Goal: Task Accomplishment & Management: Complete application form

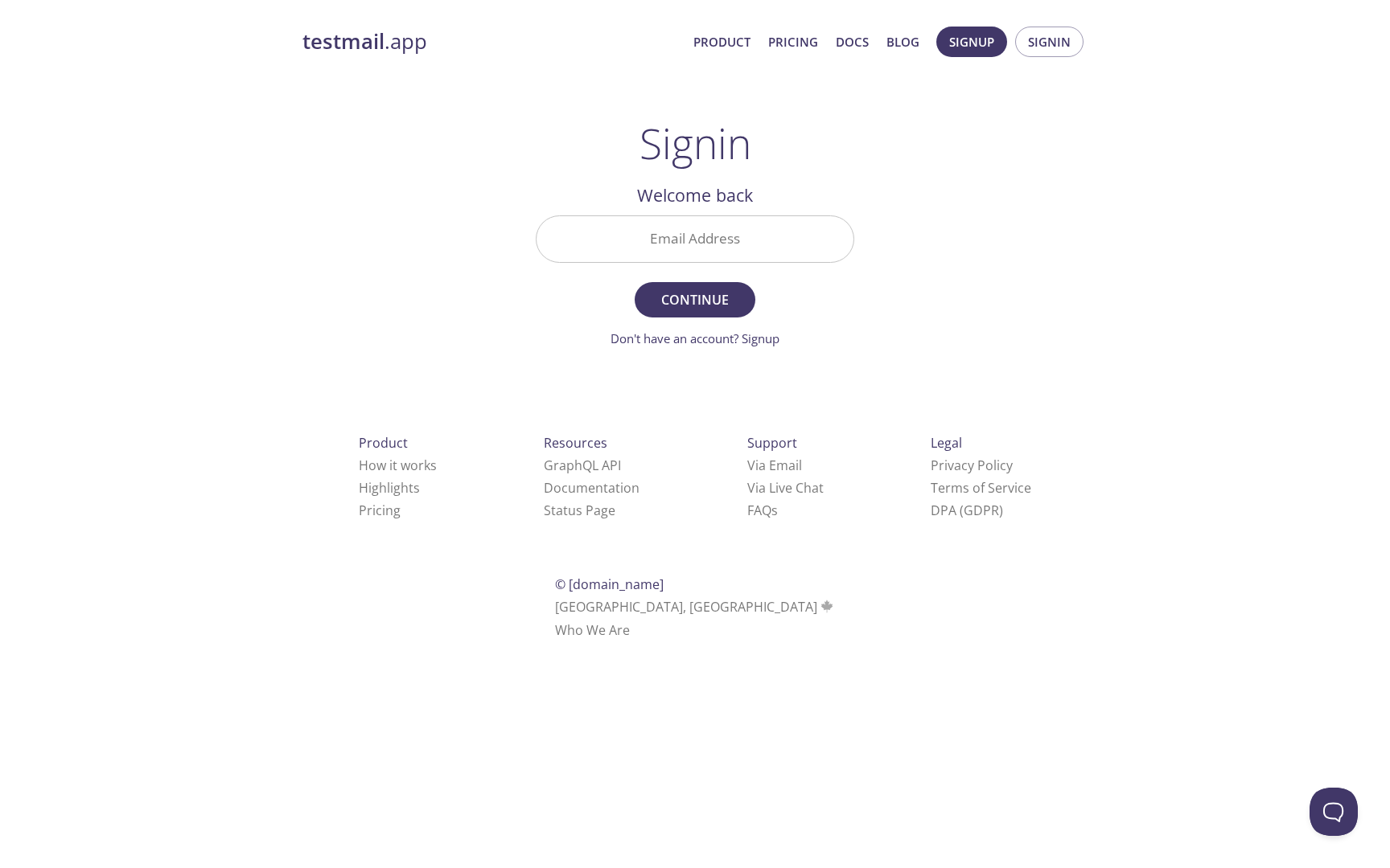
click at [692, 256] on input "Email Address" at bounding box center [695, 239] width 317 height 46
paste input "[EMAIL_ADDRESS][DOMAIN_NAME]"
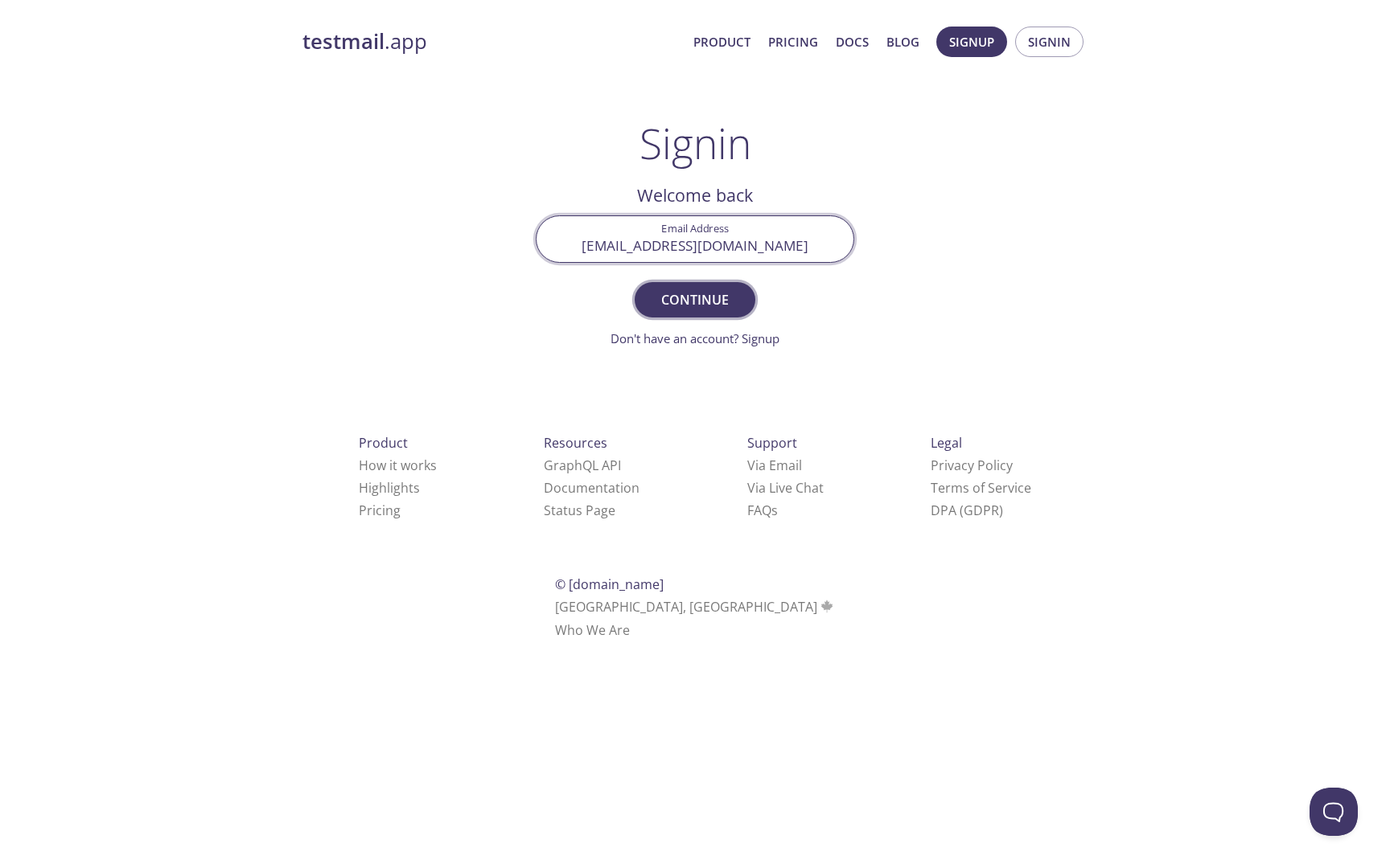
type input "[EMAIL_ADDRESS][DOMAIN_NAME]"
click at [699, 298] on span "Continue" at bounding box center [695, 300] width 85 height 23
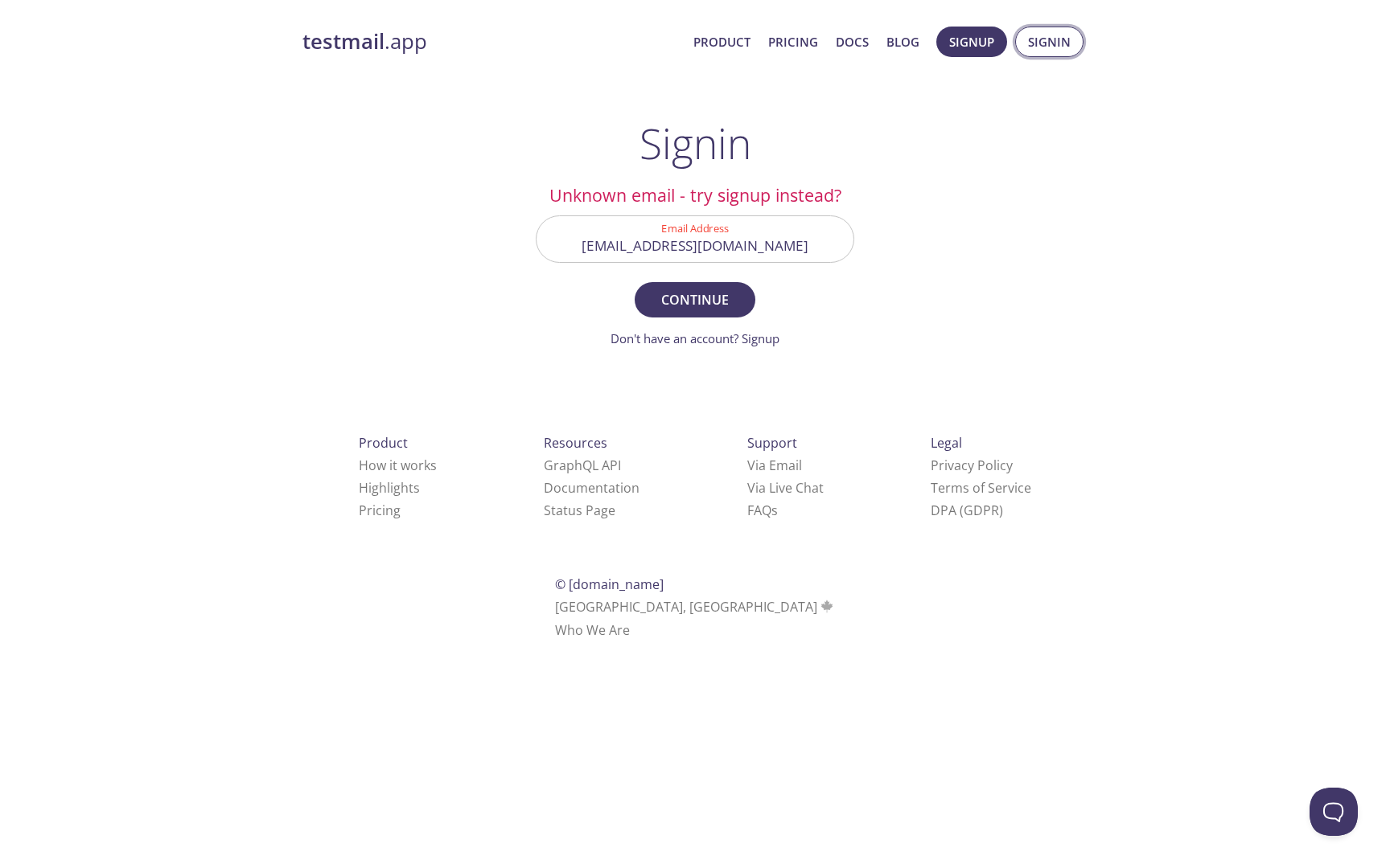
click at [1045, 31] on span "Signin" at bounding box center [1048, 42] width 43 height 21
click at [963, 45] on span "Signup" at bounding box center [971, 42] width 45 height 21
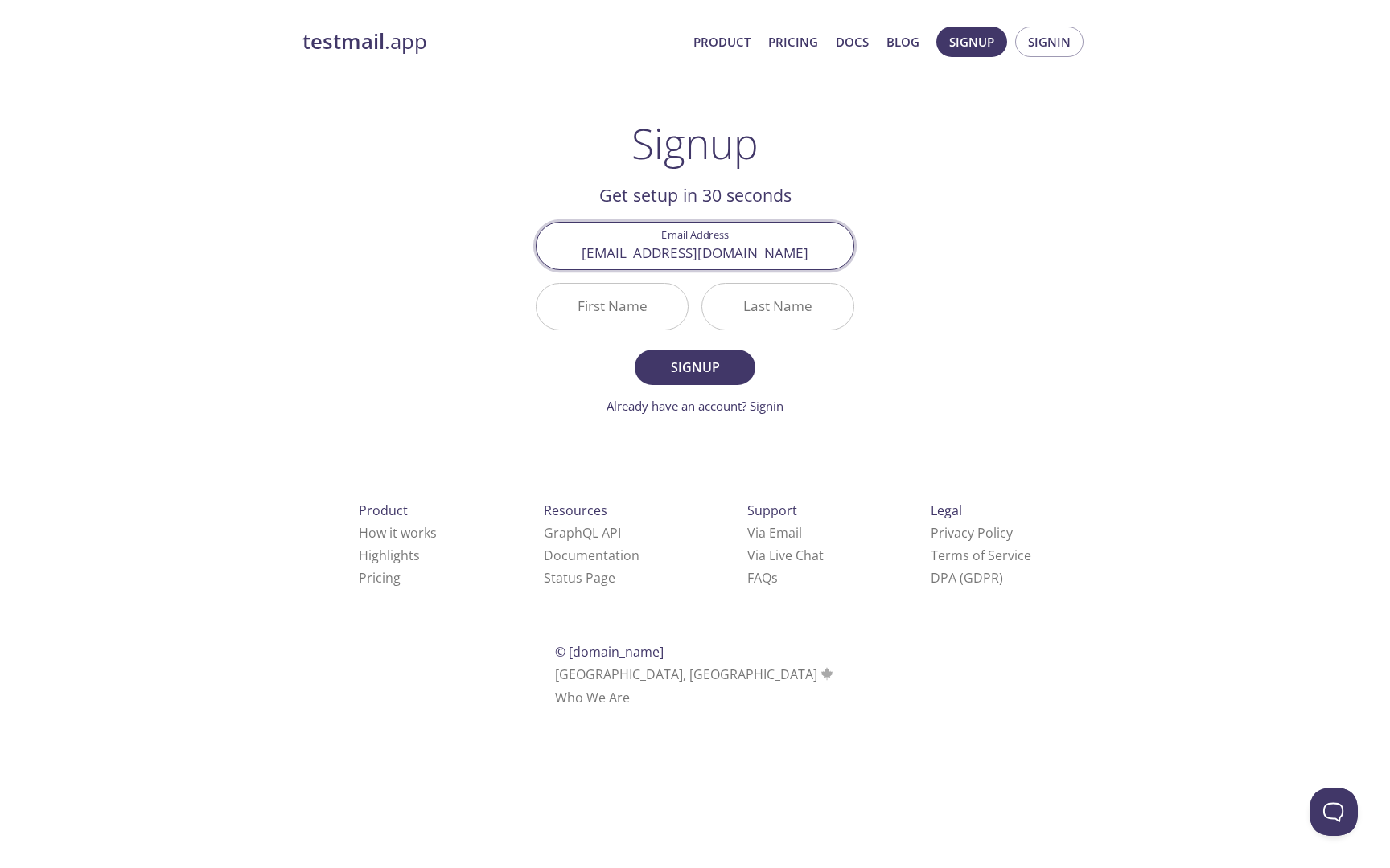
type input "[EMAIL_ADDRESS][DOMAIN_NAME]"
click at [640, 299] on input "First Name" at bounding box center [611, 306] width 151 height 46
type input "Asd"
click at [781, 315] on input "Last Name" at bounding box center [777, 306] width 151 height 46
click at [715, 364] on span "Signup" at bounding box center [695, 367] width 85 height 23
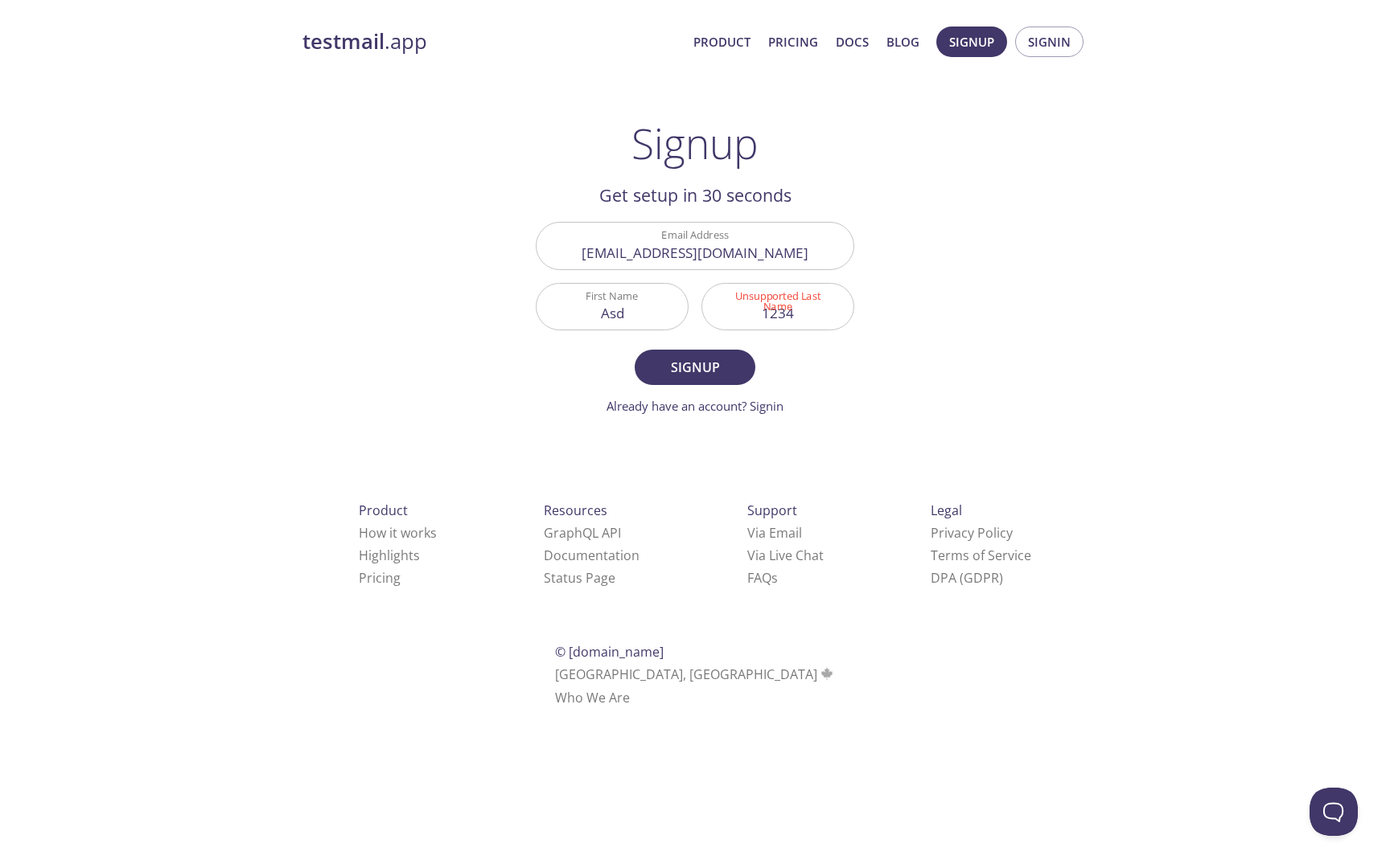
click at [808, 310] on input "1234" at bounding box center [777, 306] width 151 height 46
type input "qwert"
click at [685, 372] on span "Signup" at bounding box center [695, 367] width 85 height 23
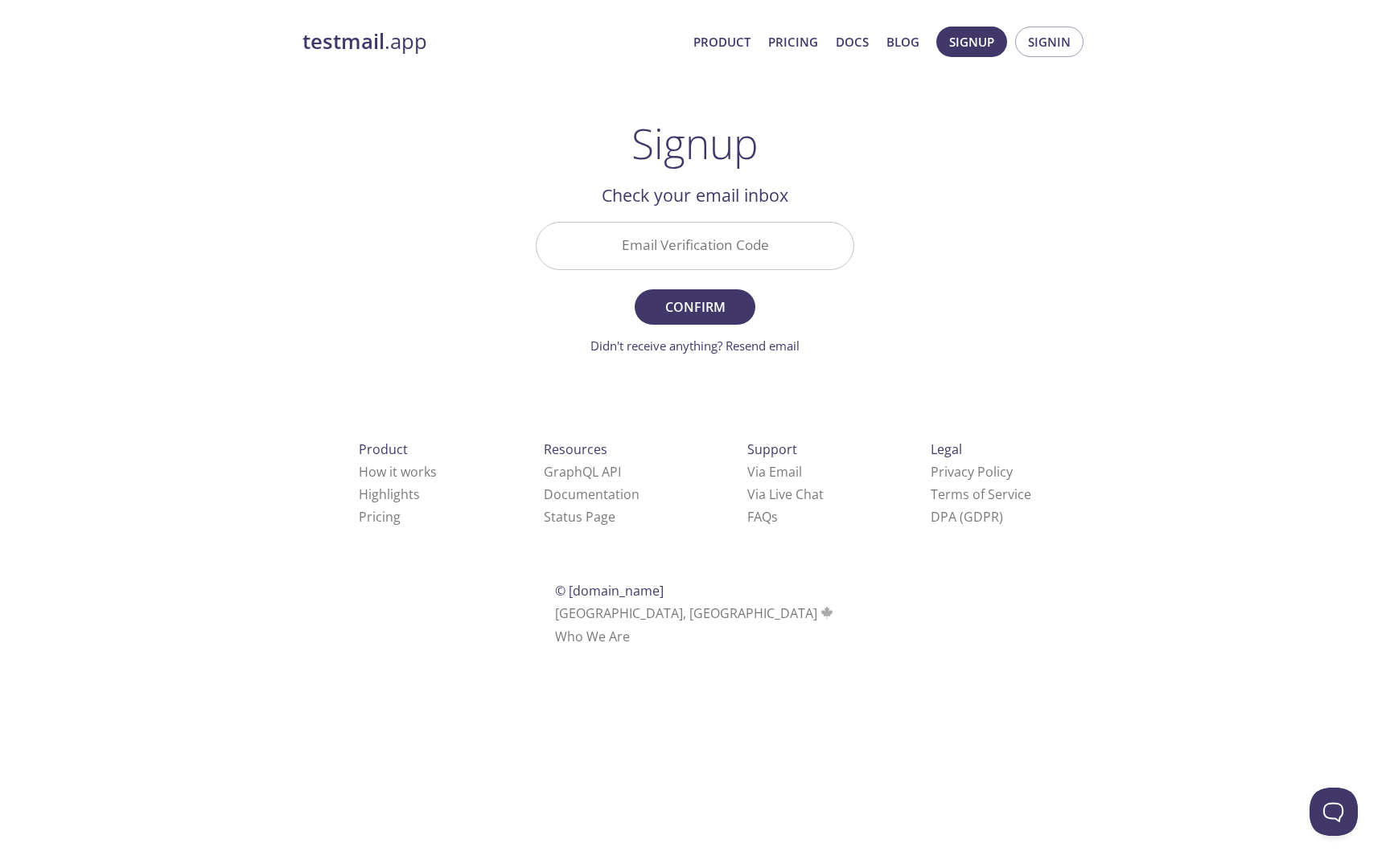
click at [764, 240] on input "Email Verification Code" at bounding box center [695, 246] width 317 height 46
paste input "[EMAIL_ADDRESS][DOMAIN_NAME]"
type input "[EMAIL_ADDRESS][DOMAIN_NAME]"
paste input "4V3PN72"
type input "4V3PN72"
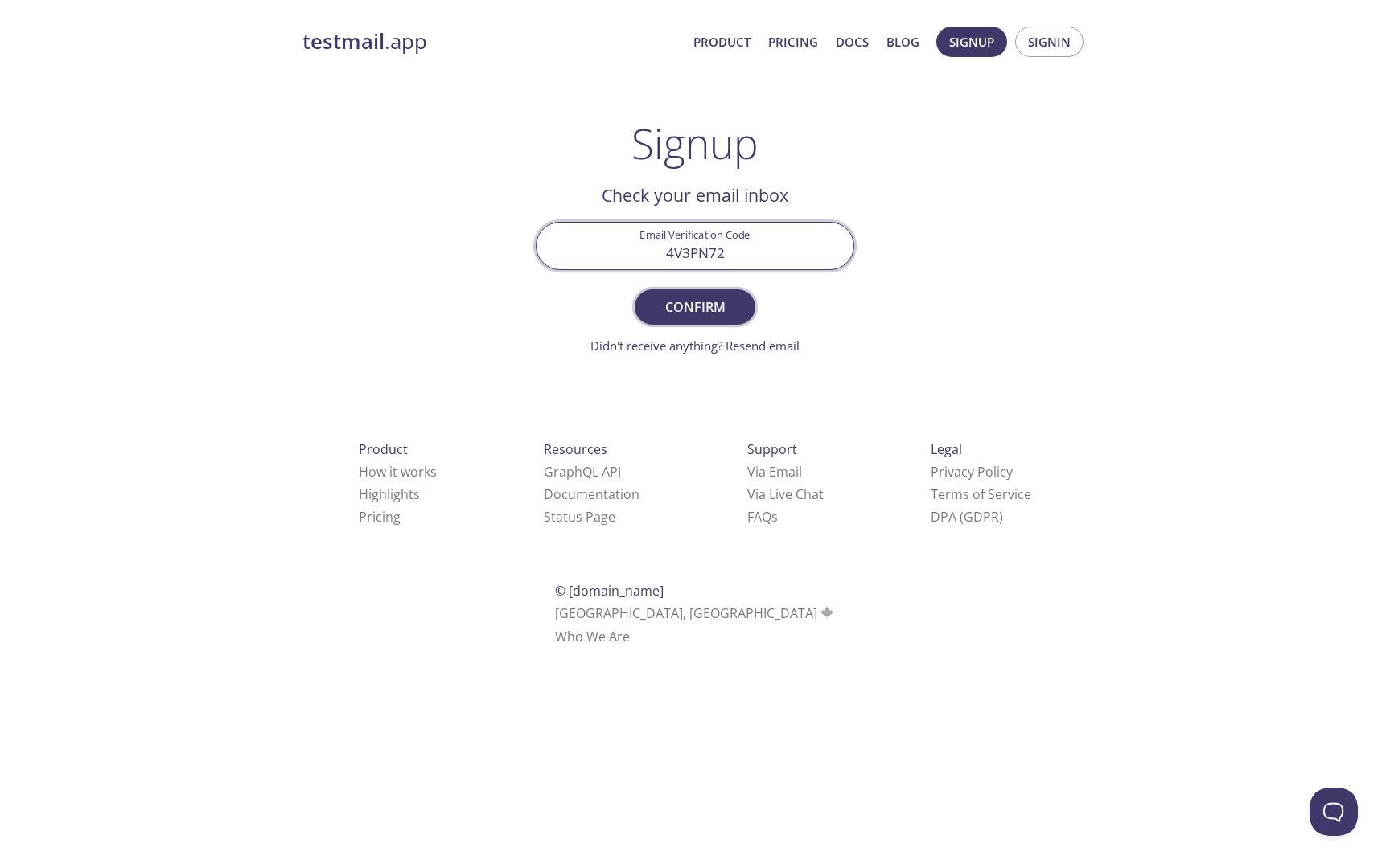
click at [707, 309] on span "Confirm" at bounding box center [695, 307] width 85 height 23
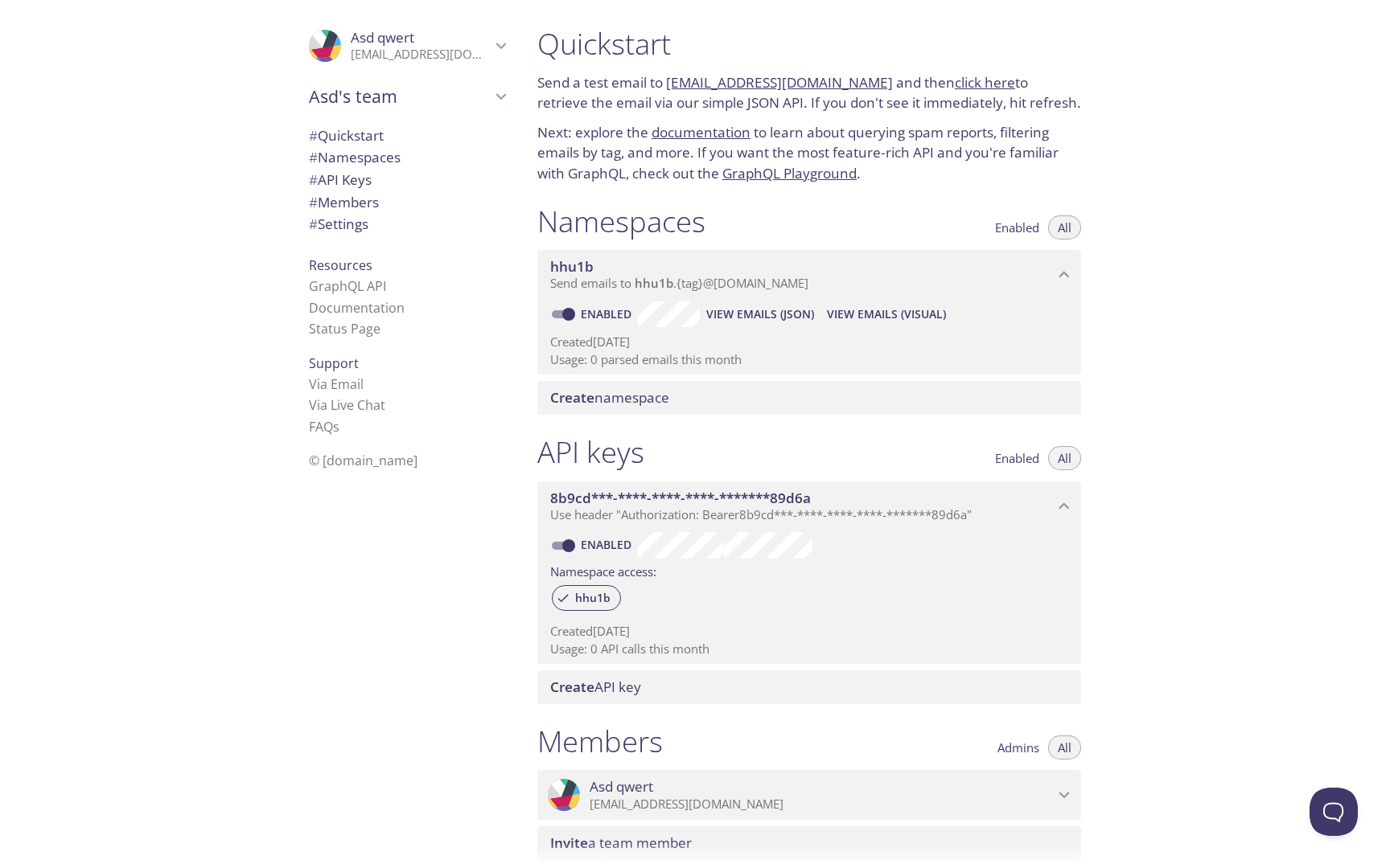
click at [668, 83] on link "[EMAIL_ADDRESS][DOMAIN_NAME]" at bounding box center [779, 82] width 227 height 18
